Goal: Check status: Check status

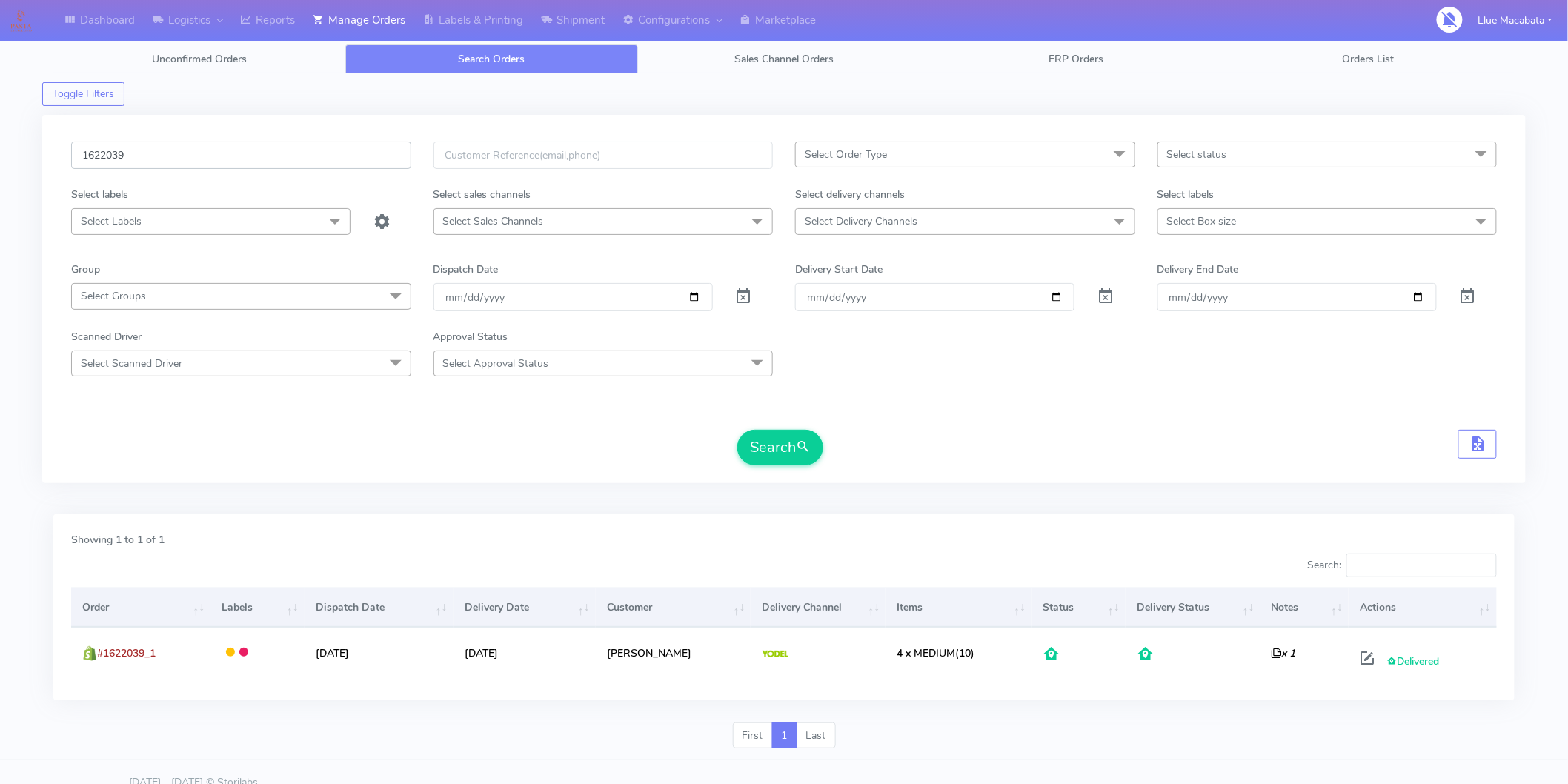
click at [142, 158] on input "1622039" at bounding box center [240, 155] width 340 height 27
paste input "1624806"
click at [146, 158] on input "16220391624806" at bounding box center [240, 155] width 340 height 27
click at [146, 153] on input "16220391624806" at bounding box center [240, 155] width 340 height 27
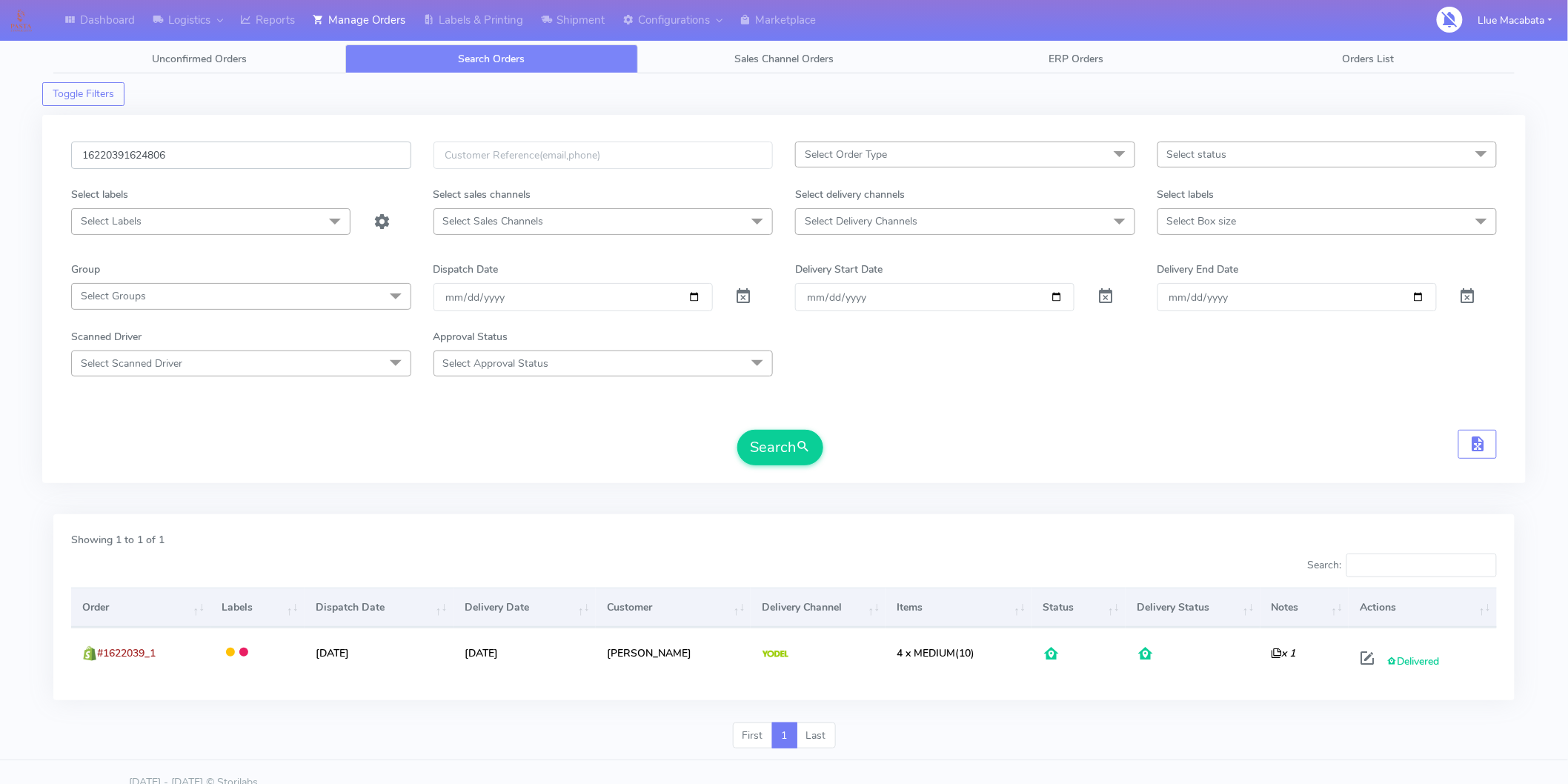
click at [146, 152] on input "16220391624806" at bounding box center [240, 155] width 340 height 27
click at [146, 153] on input "16220391624806" at bounding box center [240, 155] width 340 height 27
paste input "text"
type input "1624806"
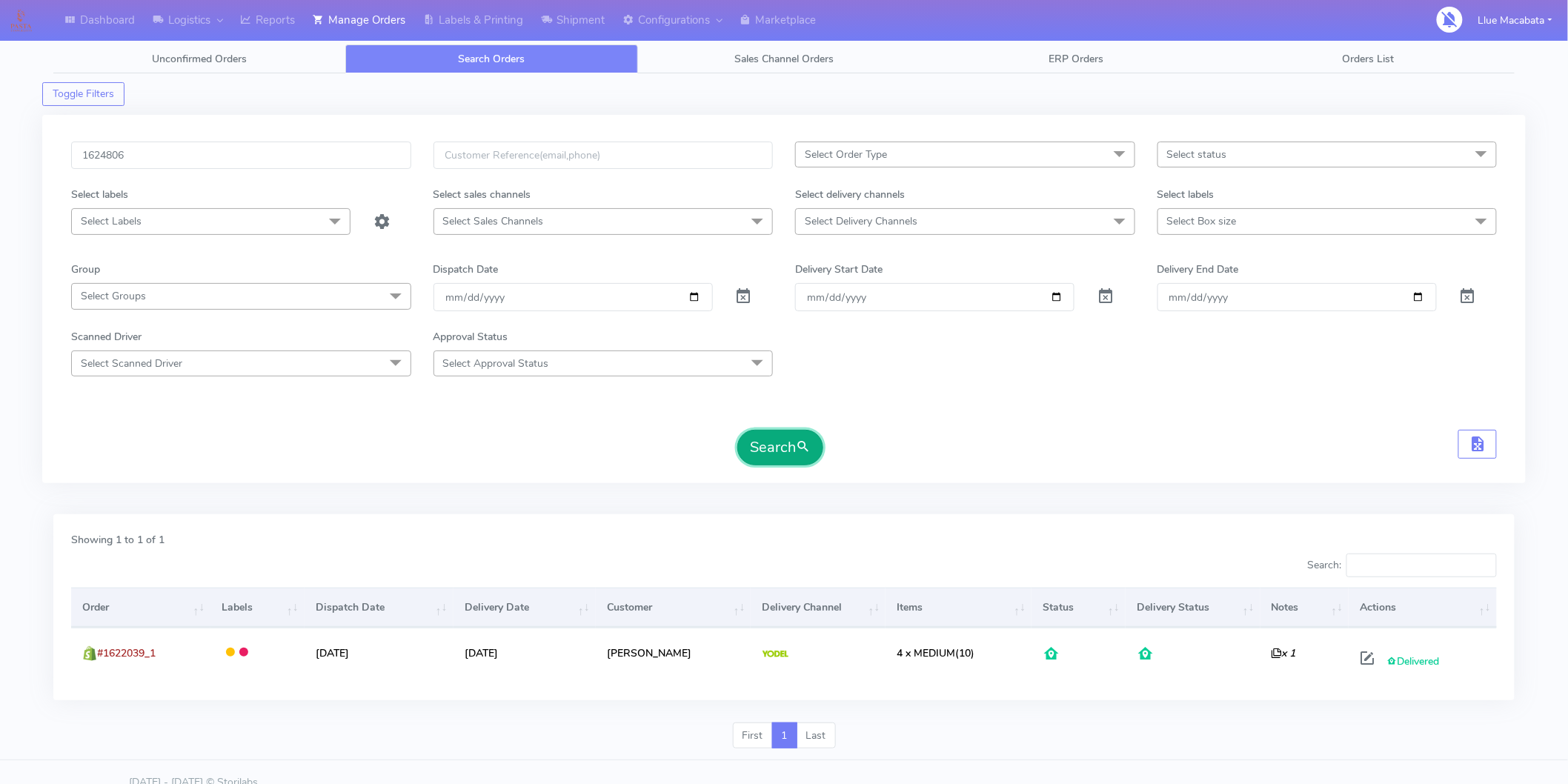
click at [758, 442] on button "Search" at bounding box center [780, 447] width 86 height 35
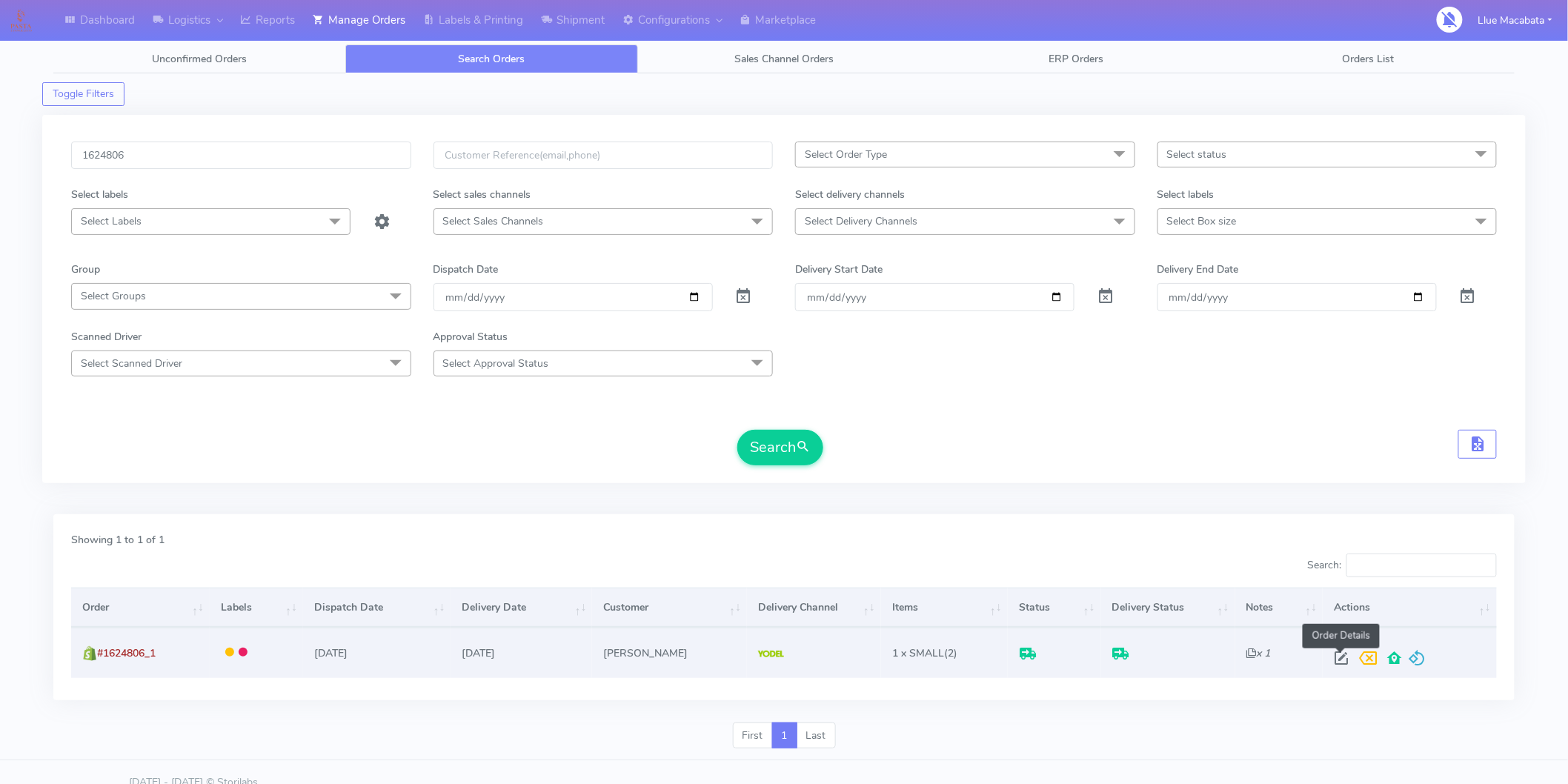
click at [1350, 657] on span at bounding box center [1342, 661] width 26 height 14
select select "5"
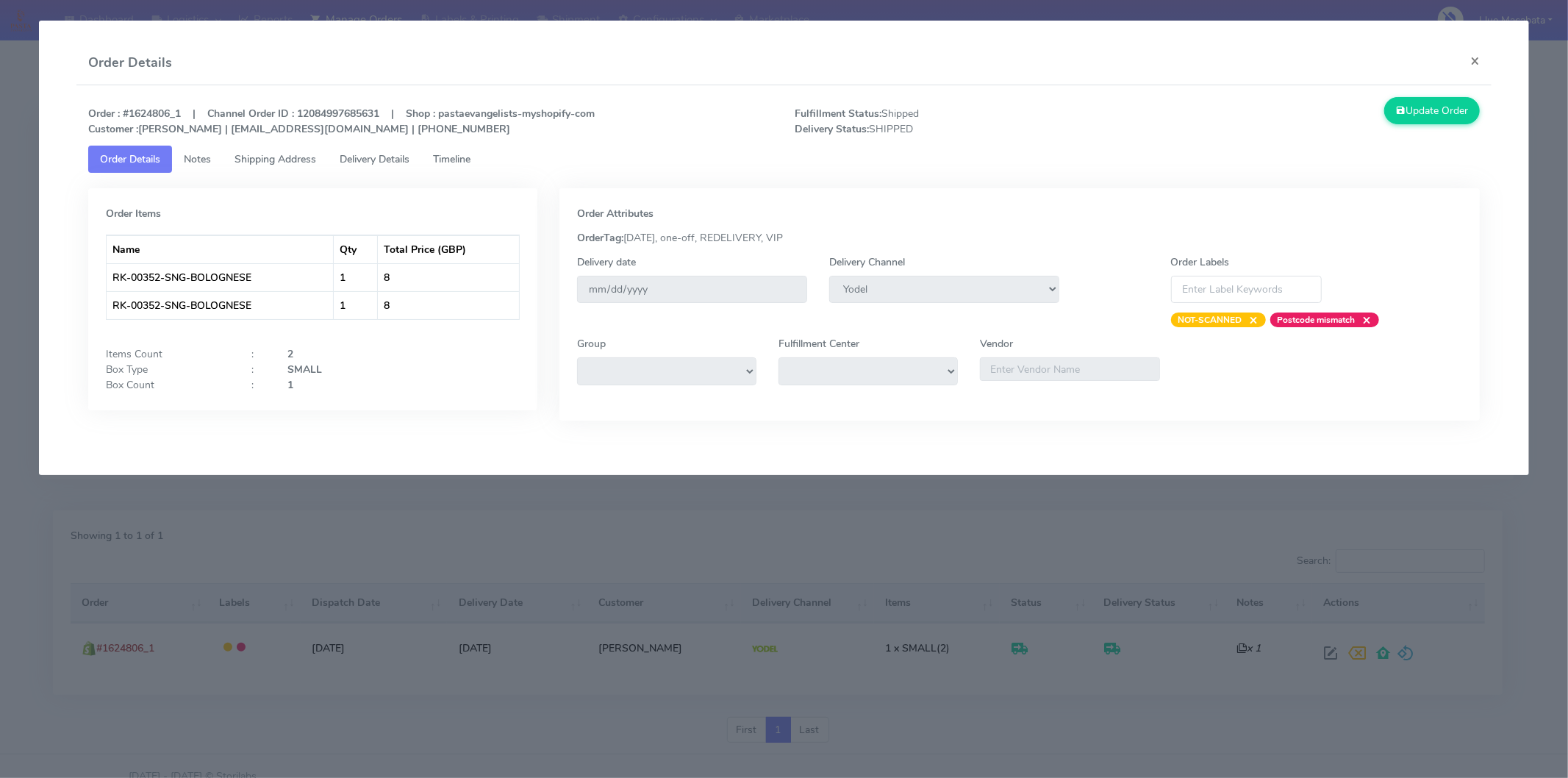
drag, startPoint x: 472, startPoint y: 163, endPoint x: 440, endPoint y: 159, distance: 32.2
click at [470, 164] on span "Timeline" at bounding box center [451, 158] width 38 height 14
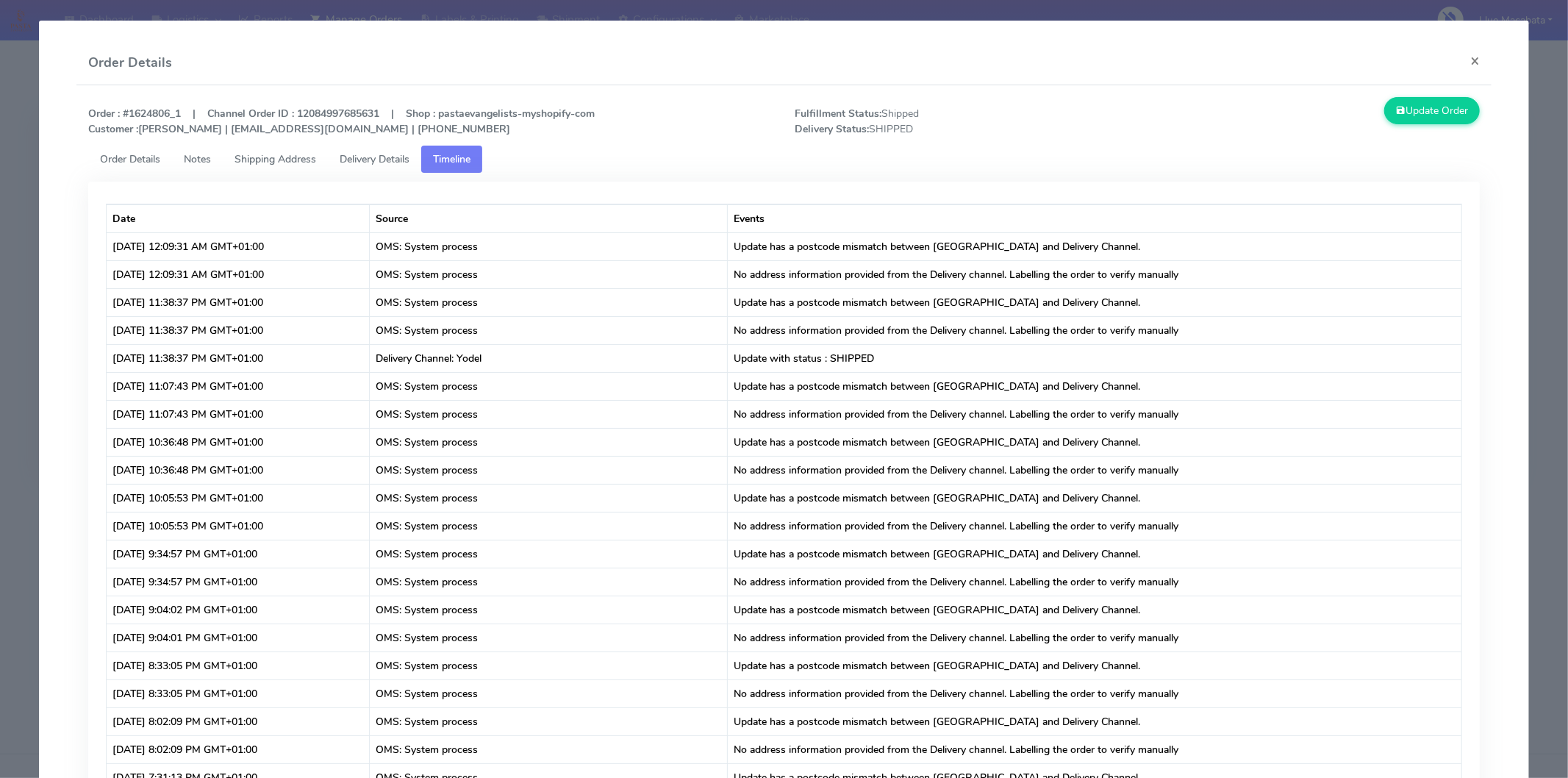
click at [399, 157] on span "Delivery Details" at bounding box center [375, 158] width 70 height 14
